Goal: Task Accomplishment & Management: Manage account settings

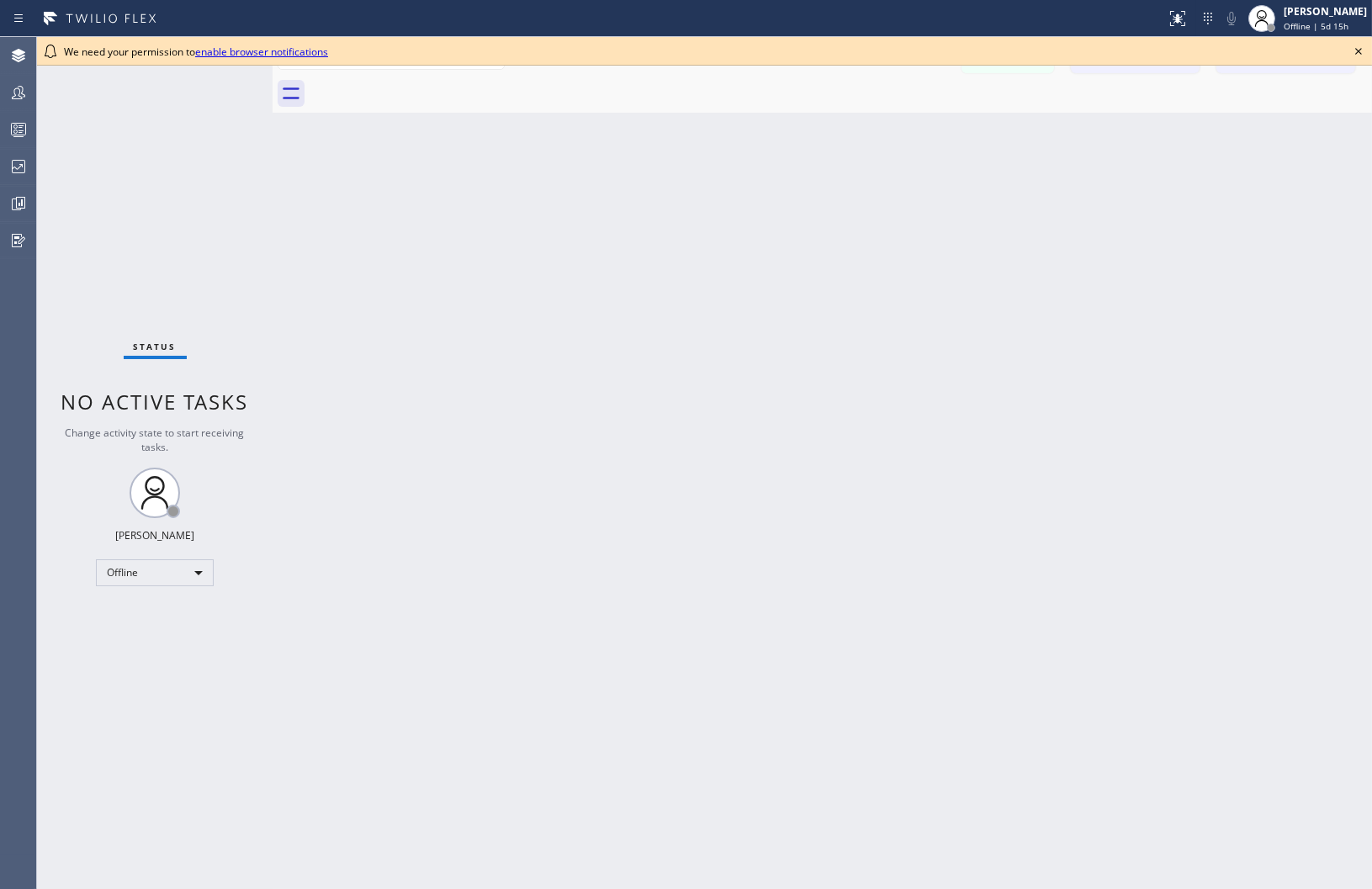
click at [1299, 297] on div "Back to Dashboard Change Sender ID Customers Technicians Select a contact Outbo…" at bounding box center [821, 463] width 1099 height 853
click at [1360, 53] on icon at bounding box center [1359, 51] width 7 height 7
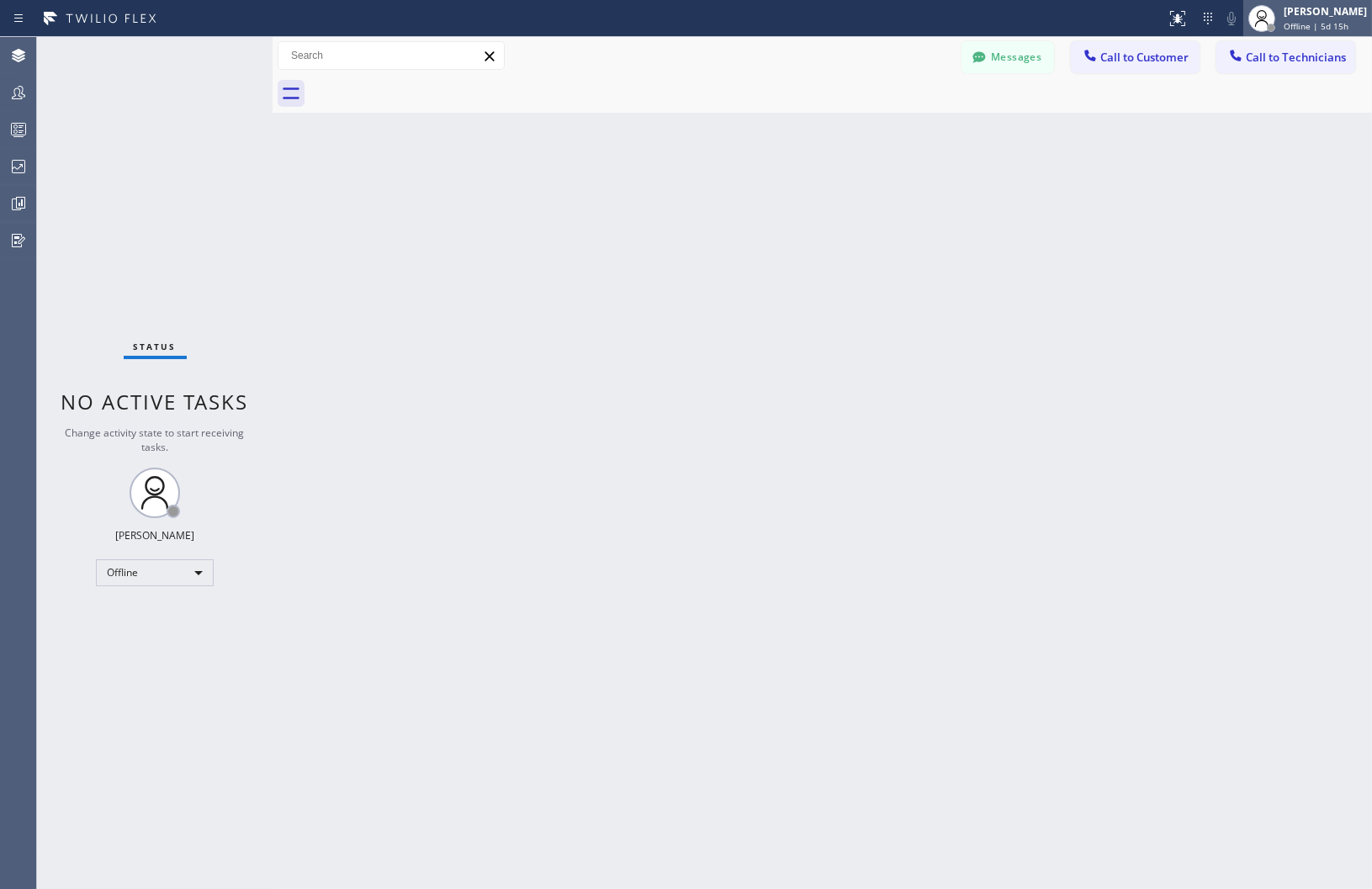
click at [1304, 20] on span "Offline | 5d 15h" at bounding box center [1315, 26] width 65 height 12
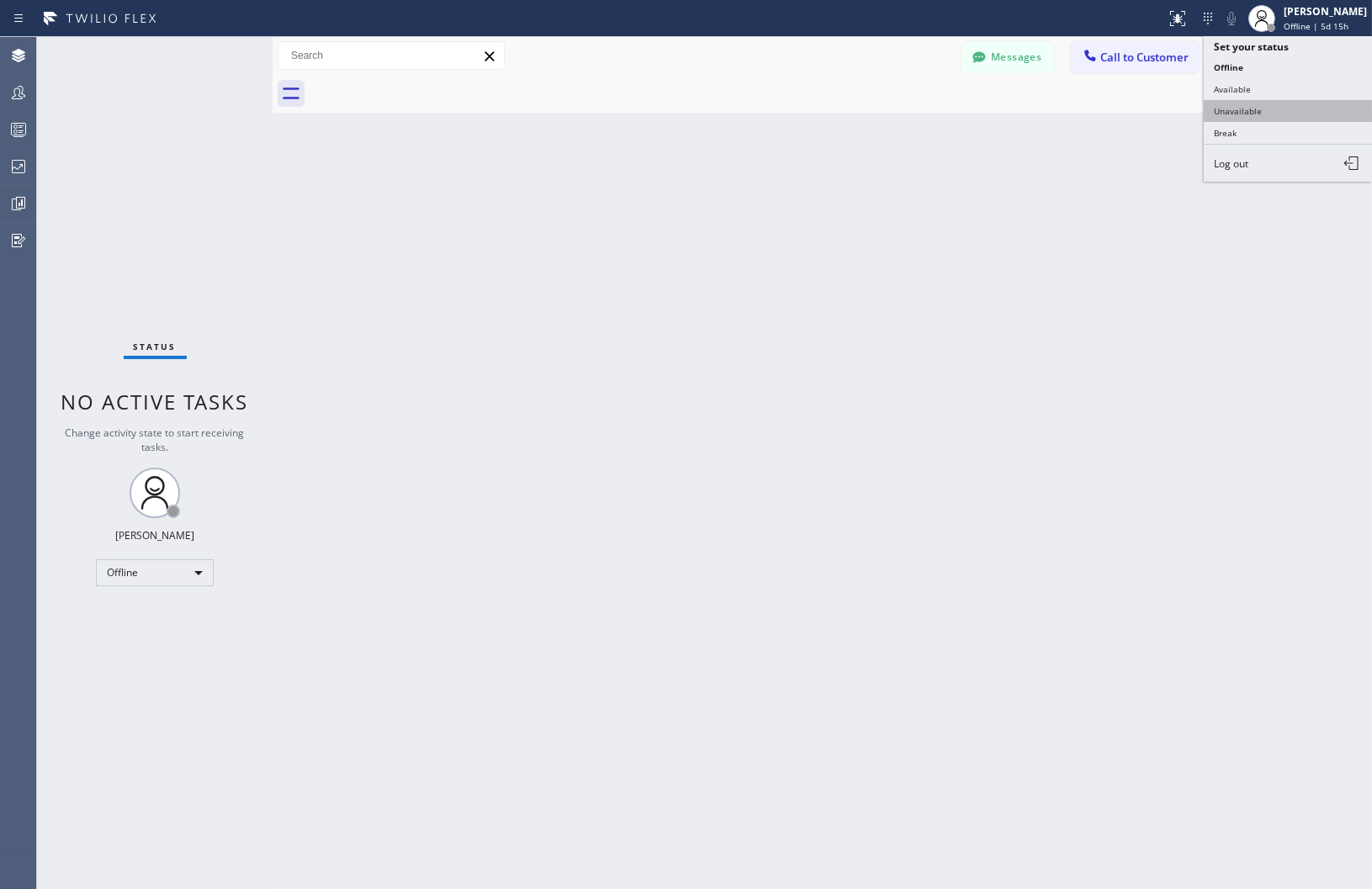
click at [1249, 113] on button "Unavailable" at bounding box center [1288, 111] width 169 height 22
click at [891, 257] on div "Back to Dashboard Change Sender ID Customers Technicians Select a contact Outbo…" at bounding box center [821, 463] width 1099 height 853
click at [1178, 219] on div "Back to Dashboard Change Sender ID Customers Technicians Select a contact Outbo…" at bounding box center [821, 463] width 1099 height 853
click at [717, 254] on div "Back to Dashboard Change Sender ID Customers Technicians Select a contact Outbo…" at bounding box center [821, 463] width 1099 height 853
drag, startPoint x: 1154, startPoint y: 254, endPoint x: 701, endPoint y: 346, distance: 462.2
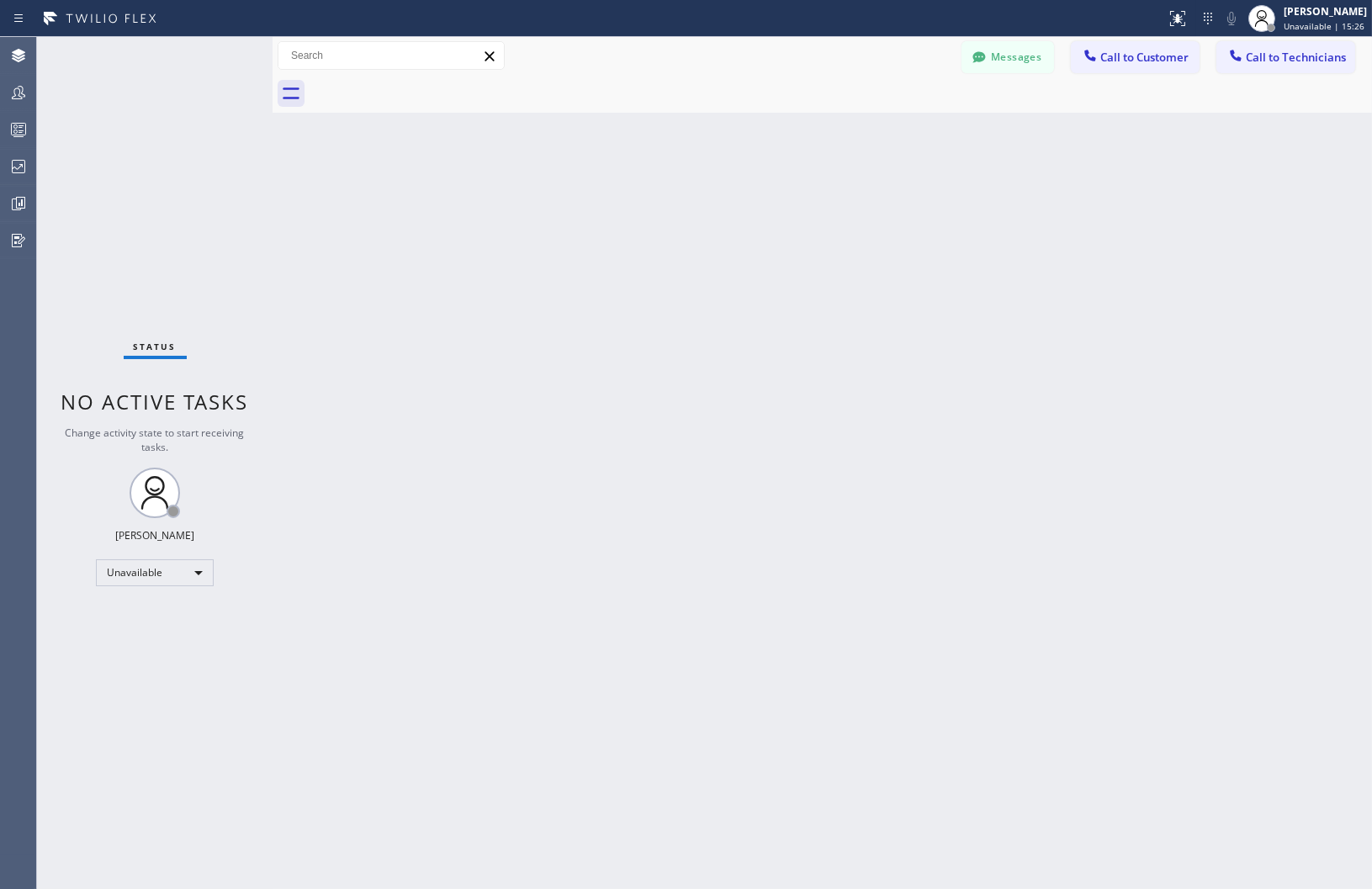
click at [1154, 254] on div "Back to Dashboard Change Sender ID Customers Technicians Select a contact Outbo…" at bounding box center [821, 463] width 1099 height 853
drag, startPoint x: 1205, startPoint y: 446, endPoint x: 1159, endPoint y: 425, distance: 50.6
click at [1206, 447] on div "Back to Dashboard Change Sender ID Customers Technicians Select a contact Outbo…" at bounding box center [821, 463] width 1099 height 853
click at [968, 512] on div "Back to Dashboard Change Sender ID Customers Technicians Select a contact Outbo…" at bounding box center [821, 463] width 1099 height 853
click at [1077, 296] on div "Back to Dashboard Change Sender ID Customers Technicians Select a contact Outbo…" at bounding box center [821, 463] width 1099 height 853
